Goal: Task Accomplishment & Management: Manage account settings

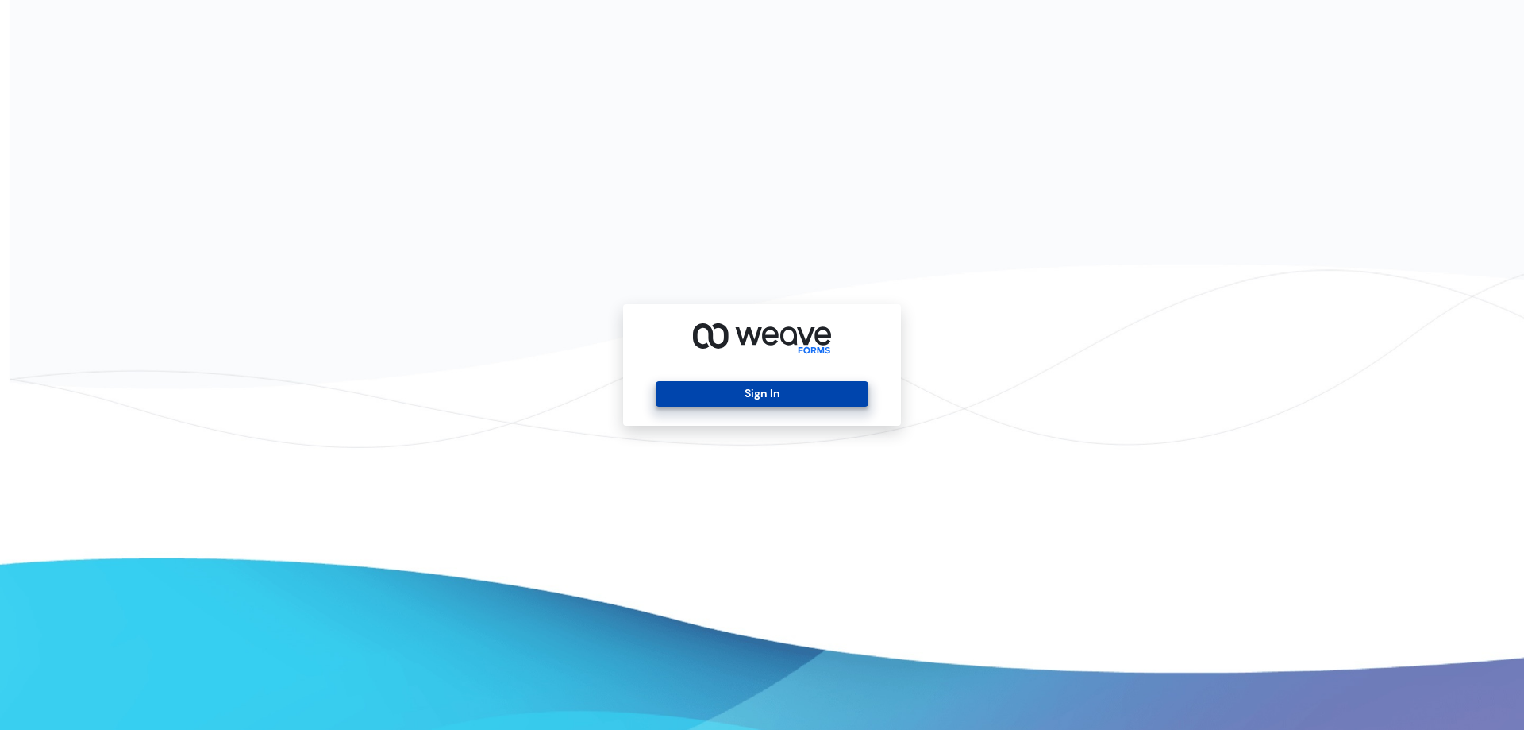
click at [792, 390] on button "Sign In" at bounding box center [762, 393] width 212 height 25
